Goal: Check status: Check status

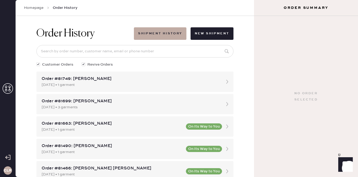
click at [8, 88] on icon at bounding box center [8, 88] width 10 height 10
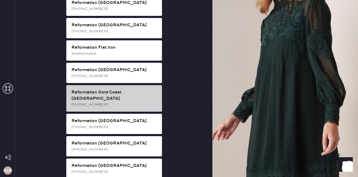
scroll to position [334, 0]
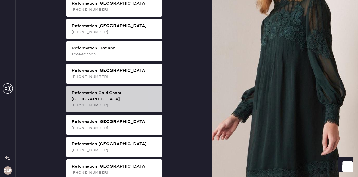
click at [124, 102] on div "[PHONE_NUMBER]" at bounding box center [114, 105] width 86 height 6
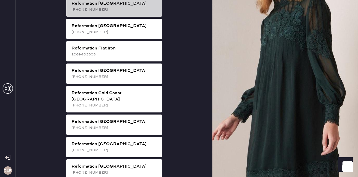
scroll to position [12, 0]
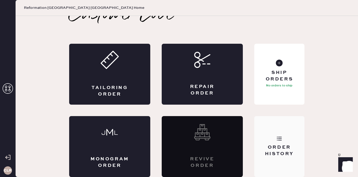
click at [272, 143] on div "Order History" at bounding box center [279, 146] width 50 height 61
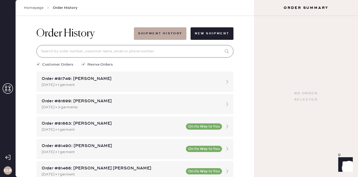
click at [142, 55] on input at bounding box center [134, 51] width 197 height 12
paste input "[PERSON_NAME][DEMOGRAPHIC_DATA]"
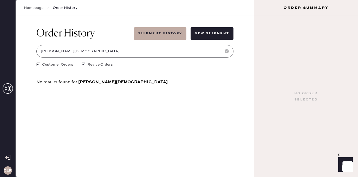
type input "[PERSON_NAME][DEMOGRAPHIC_DATA]"
click at [8, 88] on icon at bounding box center [8, 88] width 10 height 10
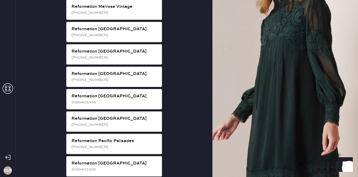
scroll to position [628, 0]
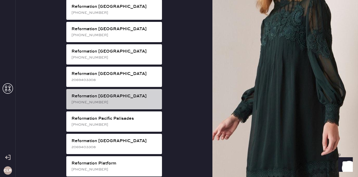
click at [123, 93] on div "Reformation [GEOGRAPHIC_DATA]" at bounding box center [114, 96] width 86 height 6
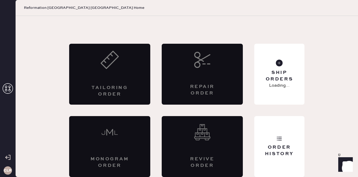
scroll to position [12, 0]
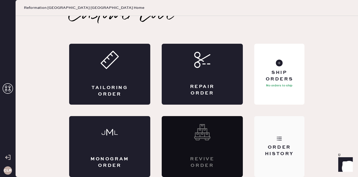
click at [285, 132] on div "Order History" at bounding box center [279, 146] width 50 height 61
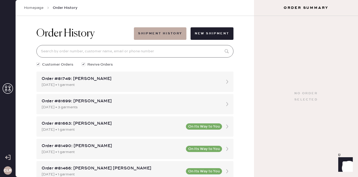
click at [140, 49] on input at bounding box center [134, 51] width 197 height 12
paste input "[PERSON_NAME][DEMOGRAPHIC_DATA]"
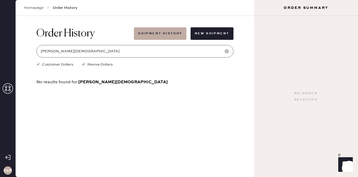
type input "[PERSON_NAME][DEMOGRAPHIC_DATA]"
